Goal: Transaction & Acquisition: Purchase product/service

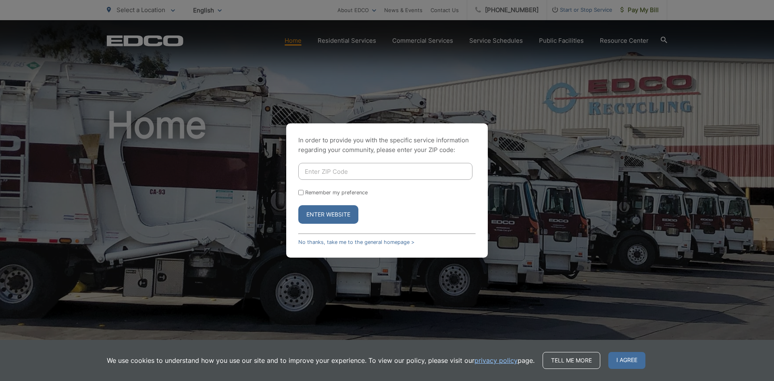
click at [373, 172] on input "Enter ZIP Code" at bounding box center [385, 171] width 174 height 17
type input "92081"
click at [303, 191] on input "Remember my preference" at bounding box center [300, 192] width 5 height 5
checkbox input "true"
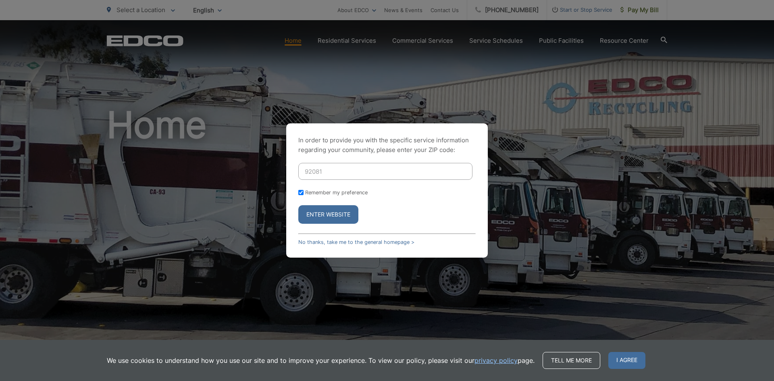
click at [327, 214] on button "Enter Website" at bounding box center [328, 214] width 60 height 19
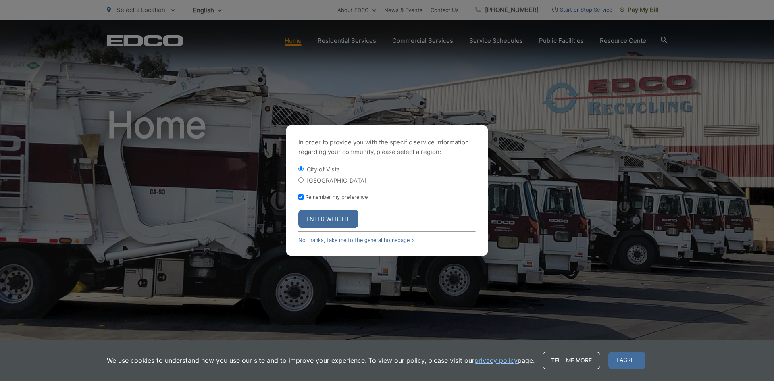
click at [329, 216] on button "Enter Website" at bounding box center [328, 219] width 60 height 19
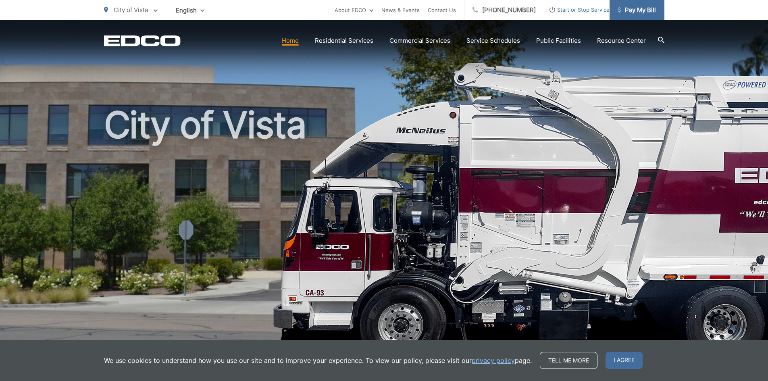
click at [645, 6] on span "Pay My Bill" at bounding box center [637, 10] width 38 height 10
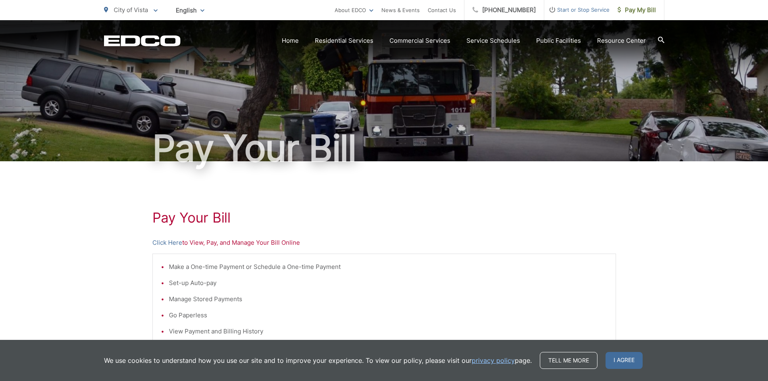
click at [84, 263] on div "Pay Your Bill Click Here to View, Pay, and Manage Your Bill Online Make a One-t…" at bounding box center [384, 342] width 768 height 362
